Goal: Information Seeking & Learning: Learn about a topic

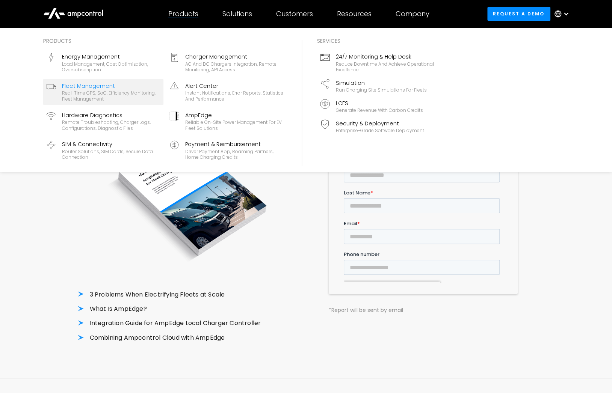
click at [116, 93] on div "Real-time GPS, SoC, efficiency monitoring, fleet management" at bounding box center [111, 96] width 98 height 12
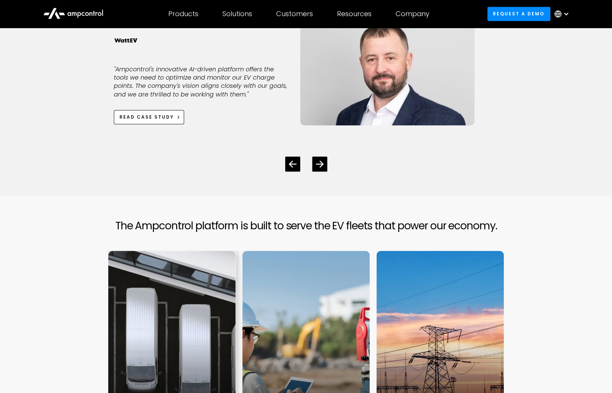
scroll to position [2103, 0]
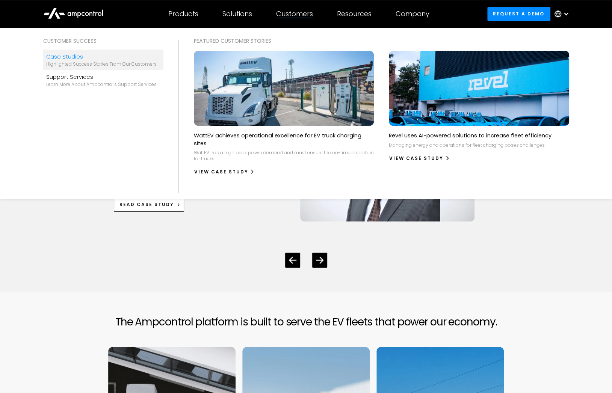
click at [83, 66] on div "Highlighted success stories From Our Customers" at bounding box center [101, 64] width 110 height 6
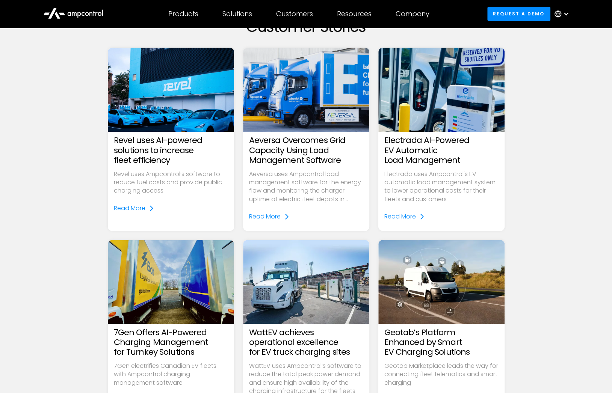
scroll to position [75, 0]
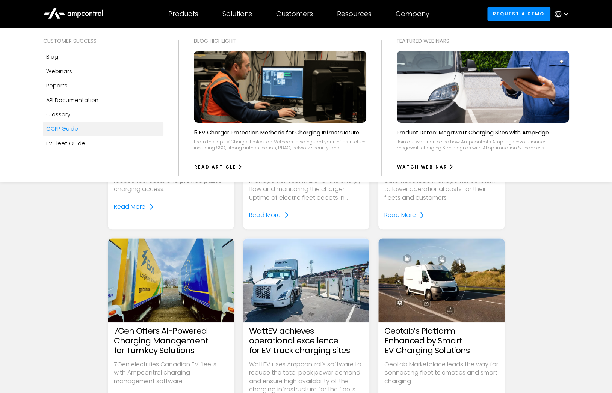
click at [77, 130] on div "OCPP Guide" at bounding box center [62, 129] width 32 height 8
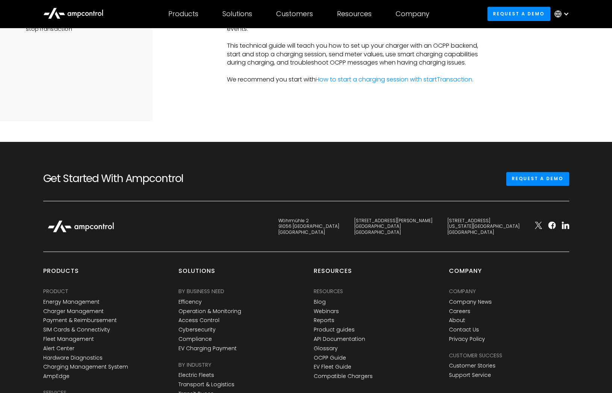
scroll to position [225, 0]
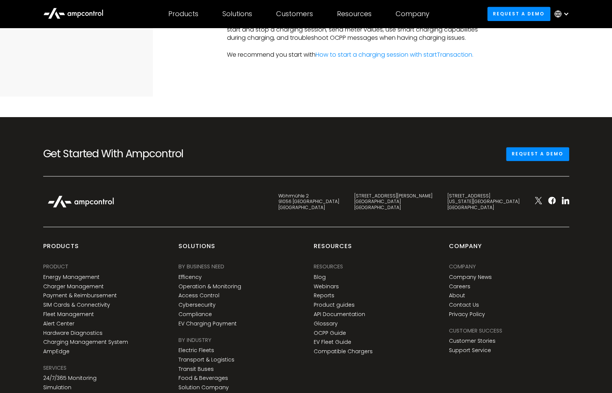
click at [275, 119] on div "Get Started With Ampcontrol Request a demo Wöhrmühle 2 91056 [GEOGRAPHIC_DATA] …" at bounding box center [306, 298] width 612 height 362
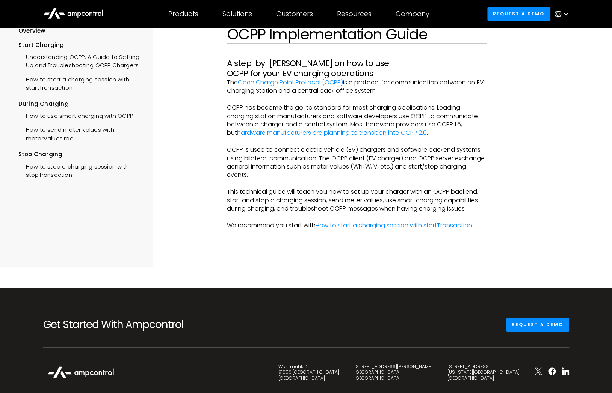
scroll to position [0, 0]
